Goal: Download file/media

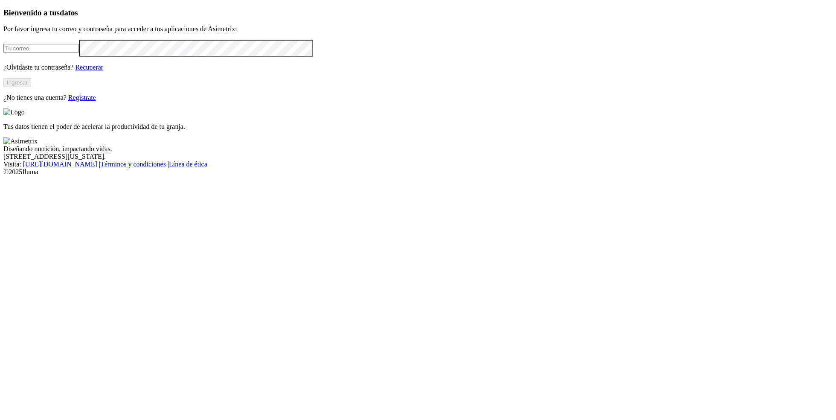
click at [231, 57] on div at bounding box center [417, 48] width 829 height 17
click at [79, 53] on input "email" at bounding box center [40, 48] width 75 height 9
type input "[PERSON_NAME][EMAIL_ADDRESS][PERSON_NAME][DOMAIN_NAME]"
click at [31, 87] on button "Ingresar" at bounding box center [17, 82] width 28 height 9
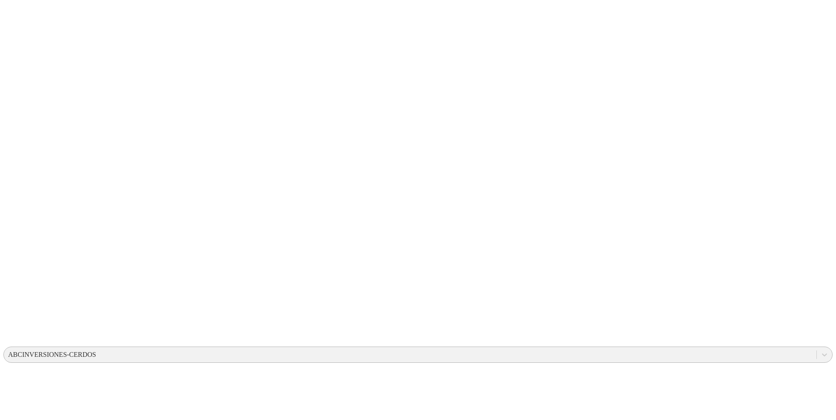
click at [96, 350] on div "ABCINVERSIONES-CERDOS" at bounding box center [52, 354] width 88 height 8
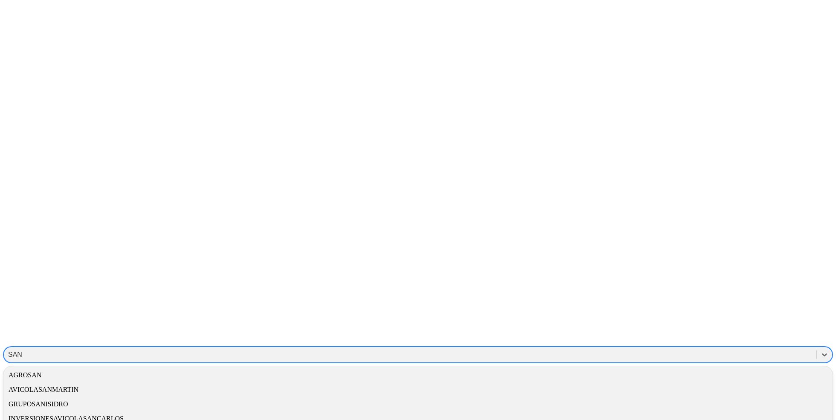
type input "SANT"
click at [713, 397] on div "SANTACLARA" at bounding box center [417, 404] width 829 height 14
